Goal: Register for event/course

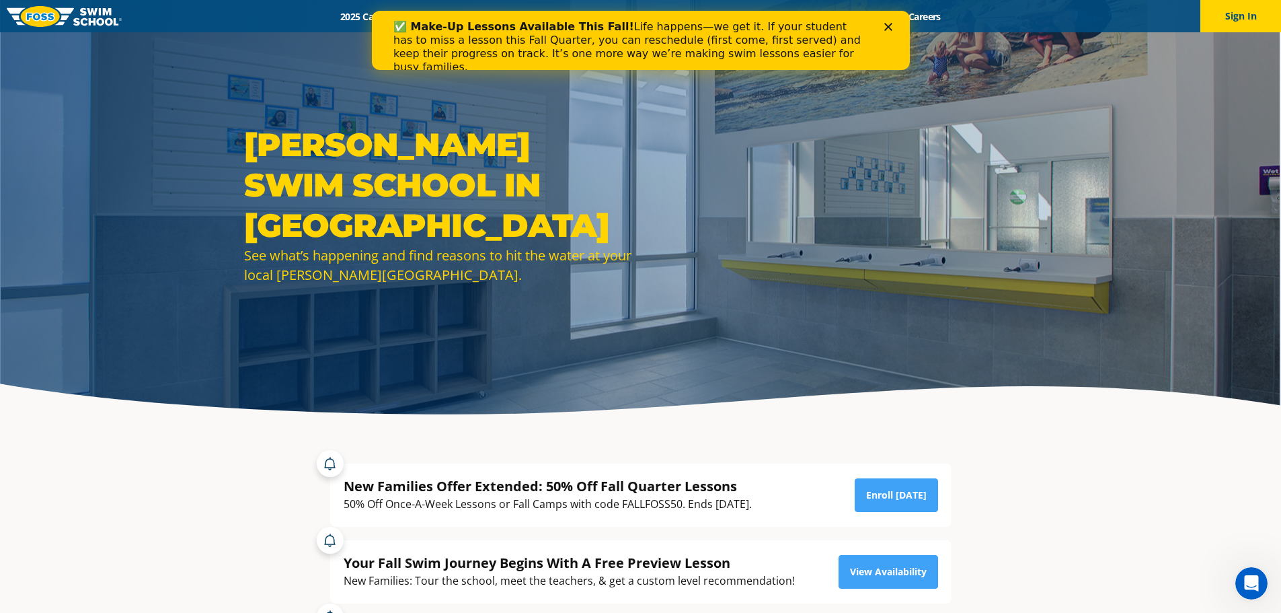
click at [886, 25] on icon "Close" at bounding box center [888, 27] width 8 height 8
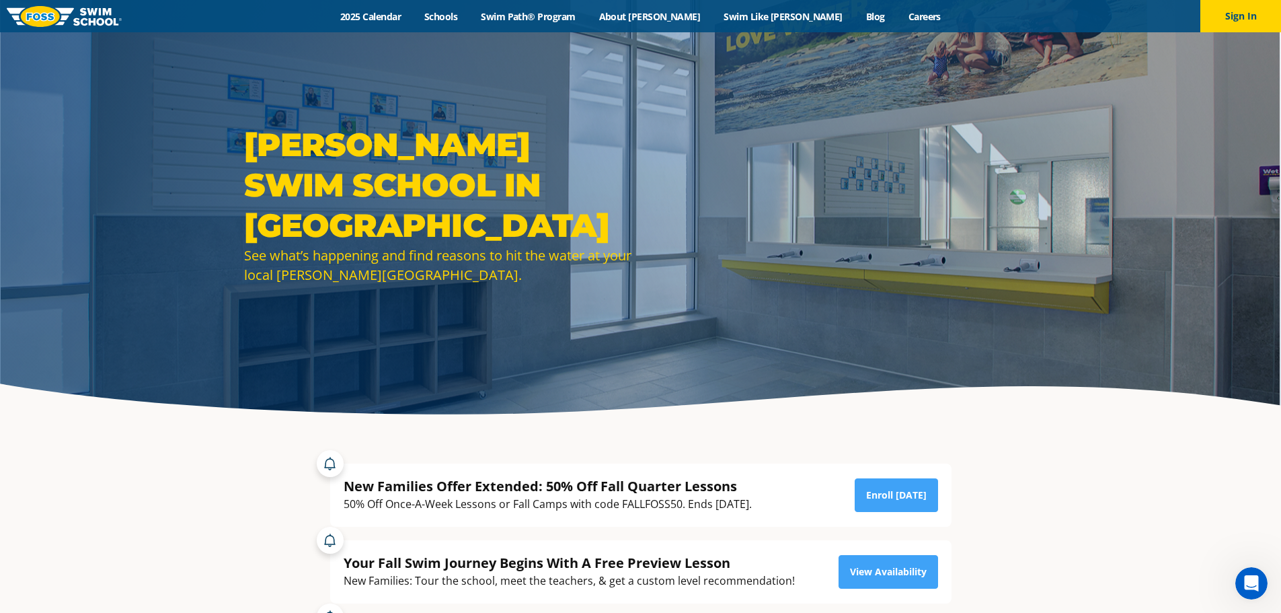
scroll to position [134, 0]
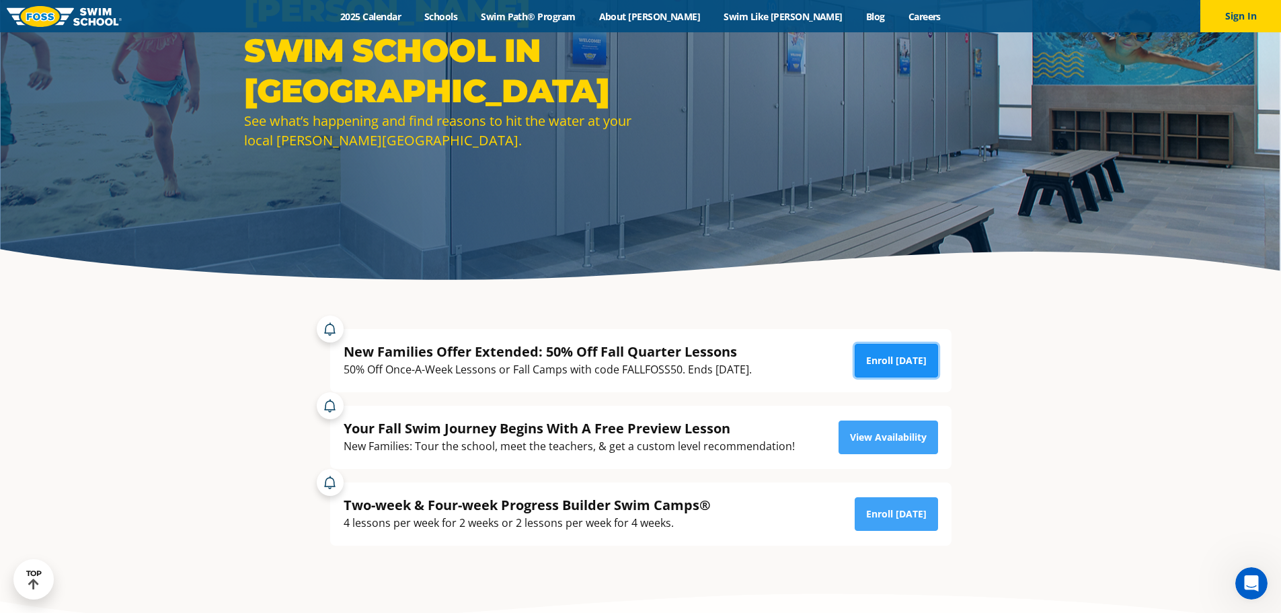
click at [879, 358] on link "Enroll [DATE]" at bounding box center [896, 361] width 83 height 34
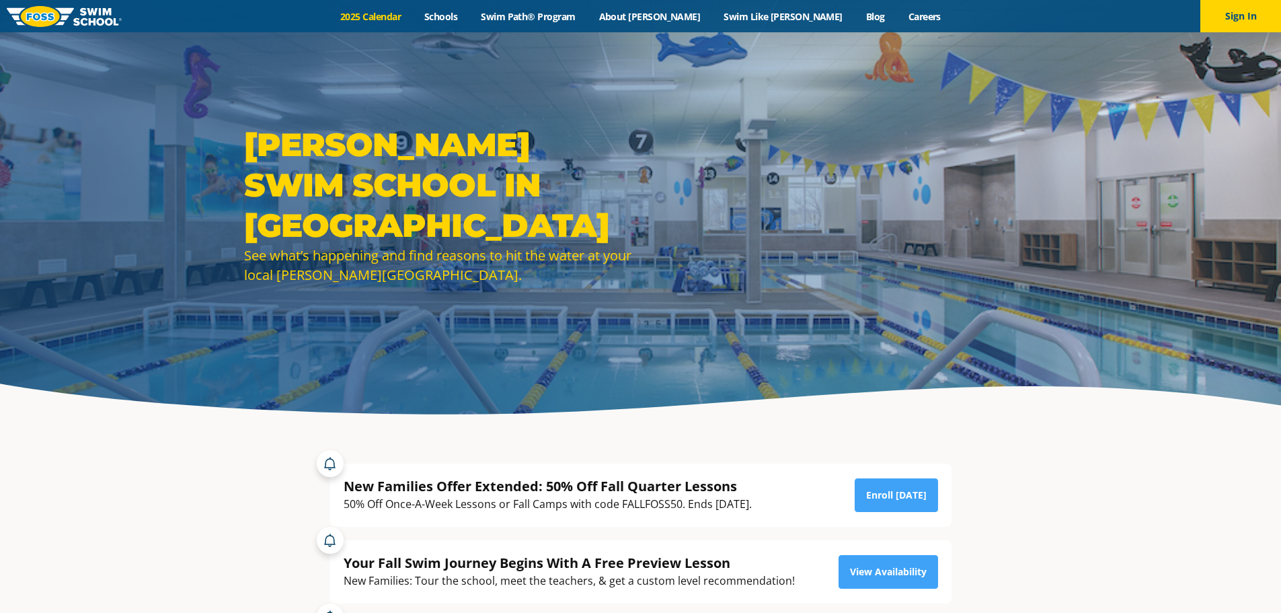
click at [413, 19] on link "2025 Calendar" at bounding box center [371, 16] width 84 height 13
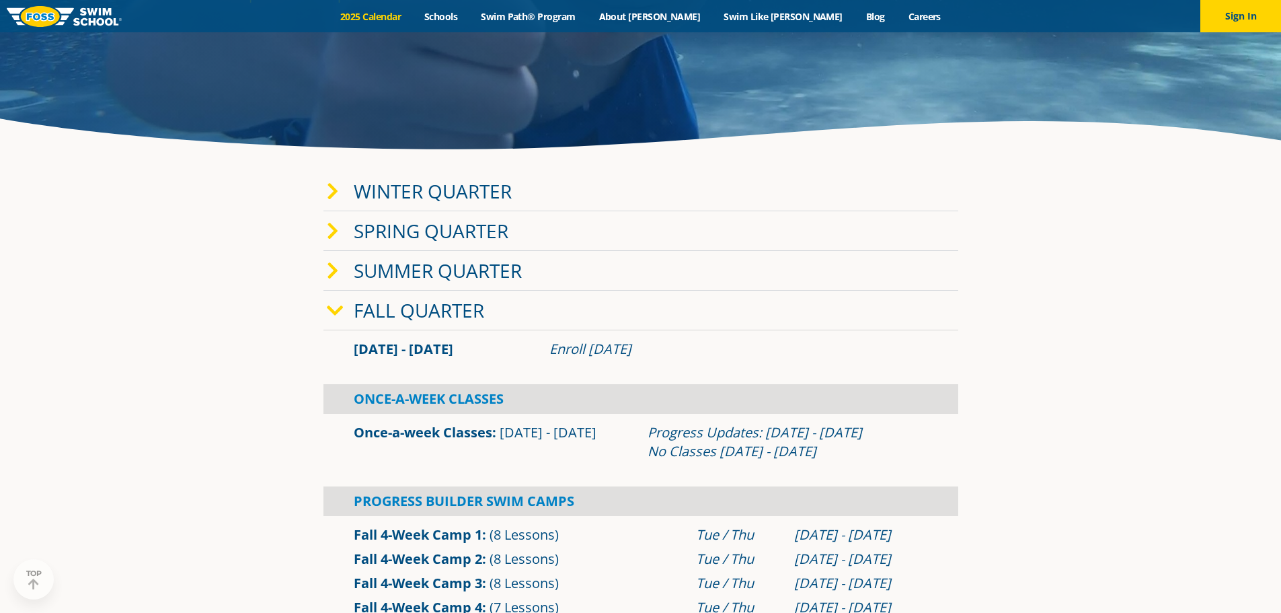
scroll to position [269, 0]
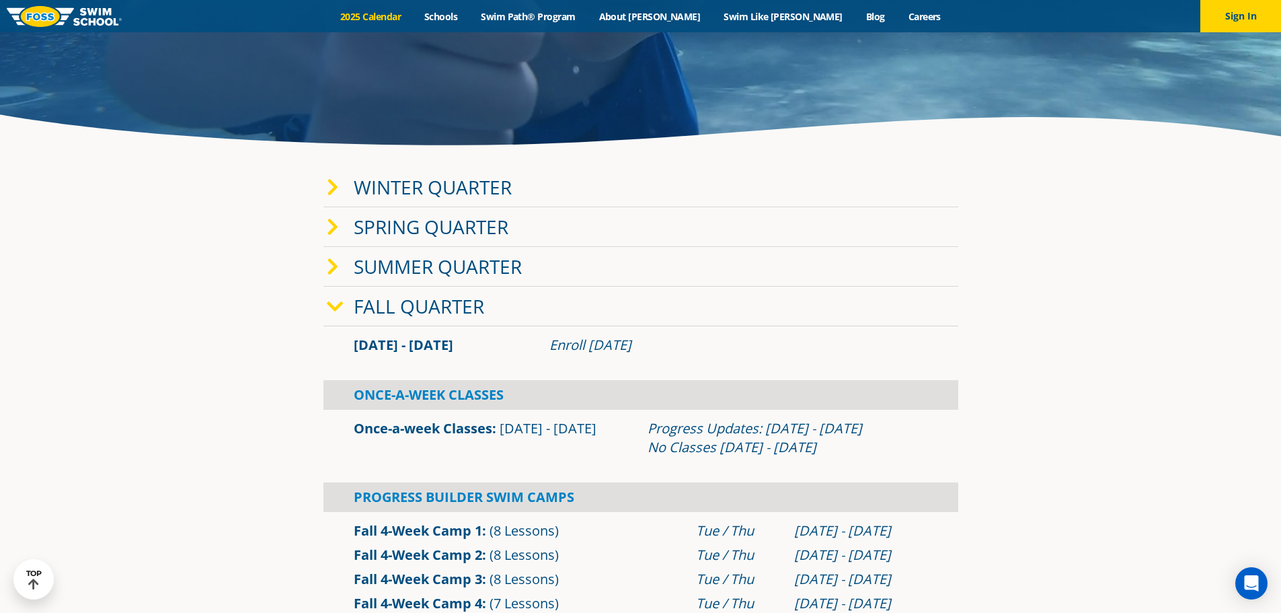
click at [350, 307] on span at bounding box center [340, 306] width 27 height 19
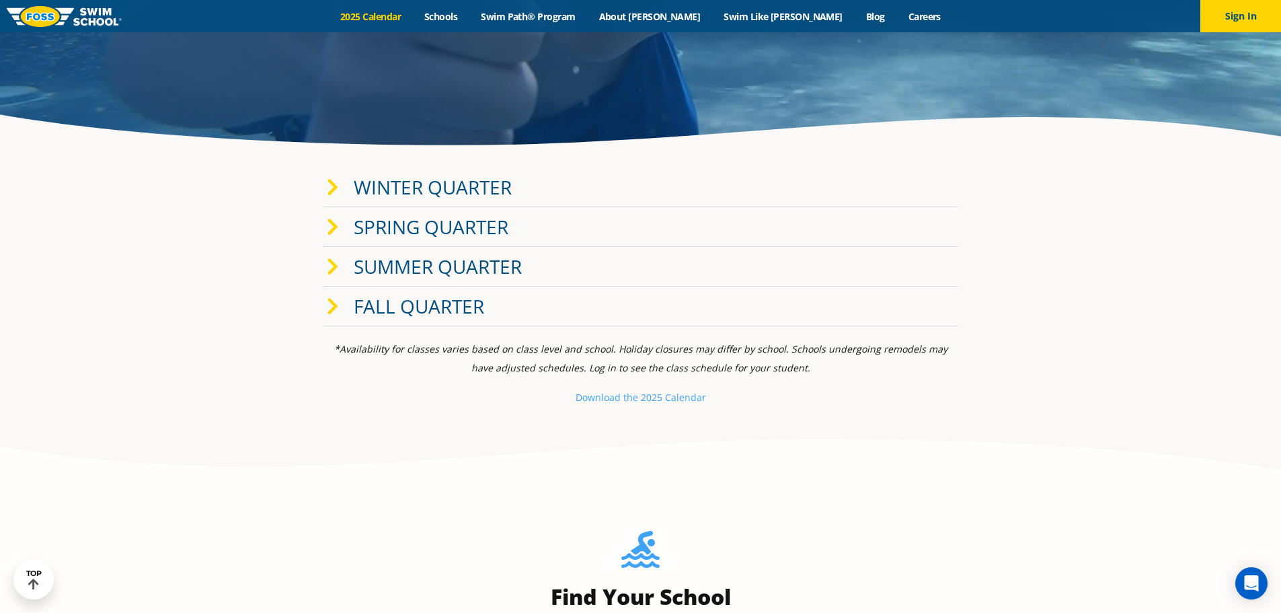
click at [350, 307] on span at bounding box center [340, 306] width 27 height 19
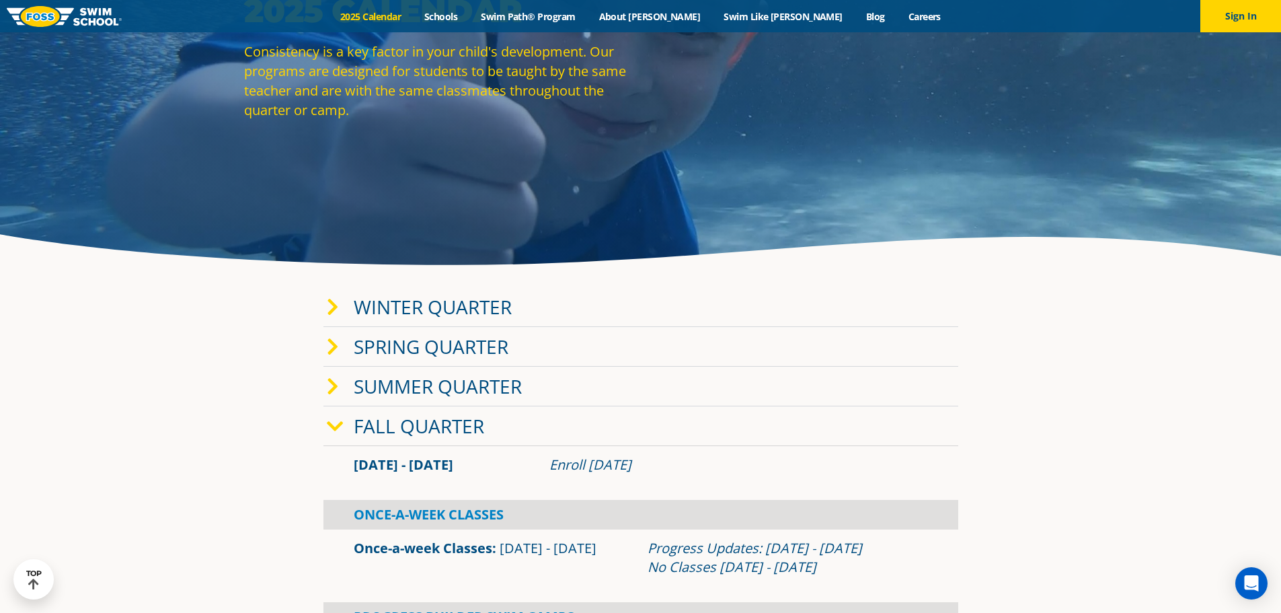
scroll to position [0, 0]
